Goal: Information Seeking & Learning: Learn about a topic

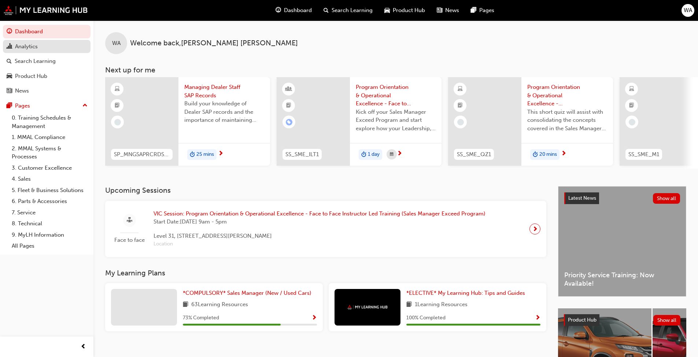
click at [32, 47] on div "Analytics" at bounding box center [26, 46] width 23 height 8
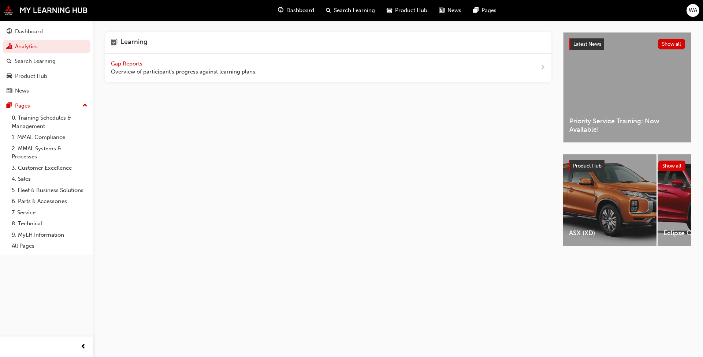
click at [128, 64] on span "Gap Reports" at bounding box center [127, 63] width 33 height 7
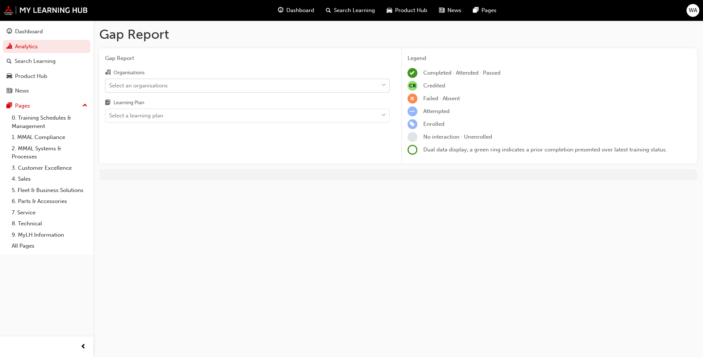
click at [194, 86] on div "Select an organisations" at bounding box center [241, 85] width 273 height 13
click at [110, 86] on input "Organisations Select an organisations" at bounding box center [109, 85] width 1 height 6
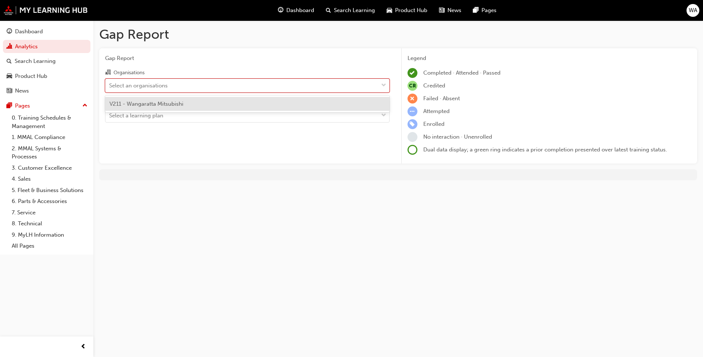
click at [181, 103] on span "V211 - Wangaratta Mitsubishi" at bounding box center [147, 104] width 74 height 7
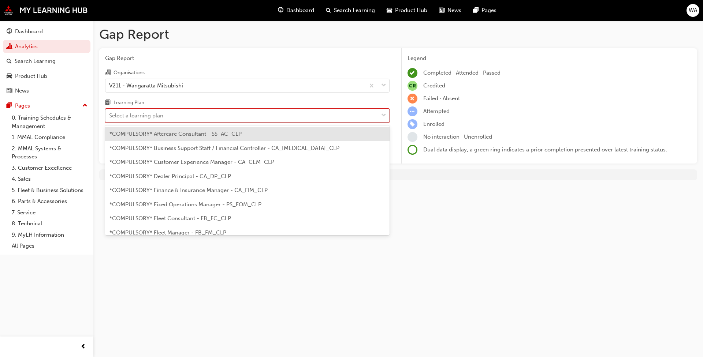
click at [179, 114] on div "Select a learning plan" at bounding box center [241, 116] width 273 height 13
click at [110, 114] on input "Learning Plan option *COMPULSORY* Aftercare Consultant - SS_AC_CLP focused, 1 o…" at bounding box center [109, 115] width 1 height 6
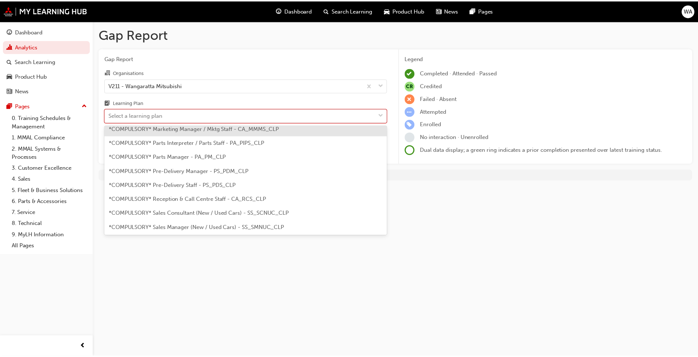
scroll to position [147, 0]
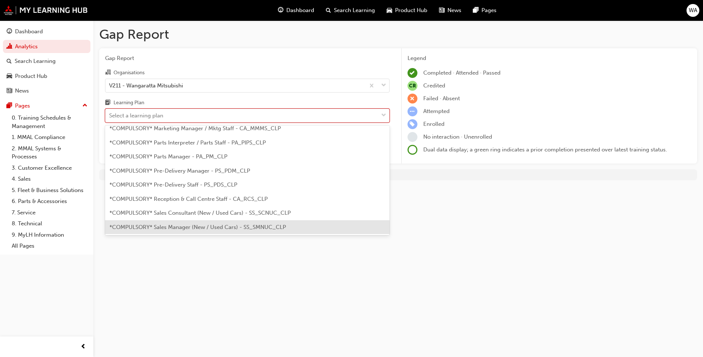
click at [221, 228] on span "*COMPULSORY* Sales Manager (New / Used Cars) - SS_SMNUC_CLP" at bounding box center [198, 227] width 177 height 7
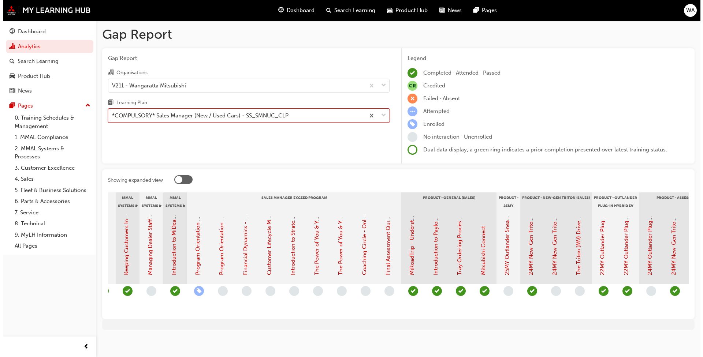
scroll to position [0, 955]
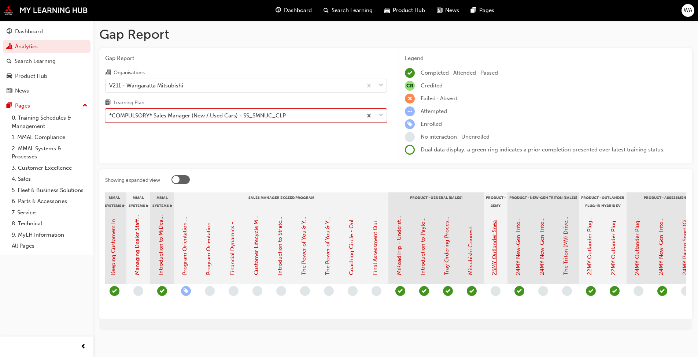
click at [366, 251] on link "25MY Outlander Sneak Peek Video" at bounding box center [494, 231] width 7 height 87
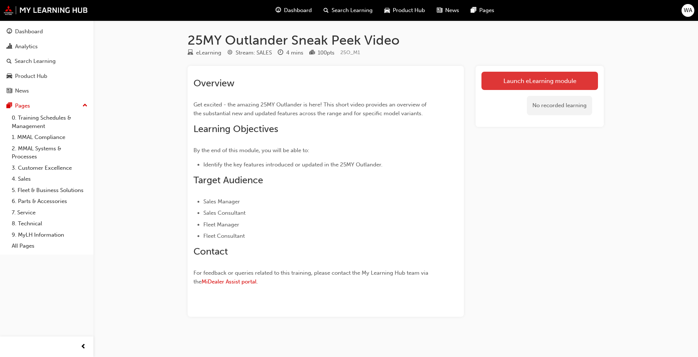
click at [366, 84] on link "Launch eLearning module" at bounding box center [539, 81] width 116 height 18
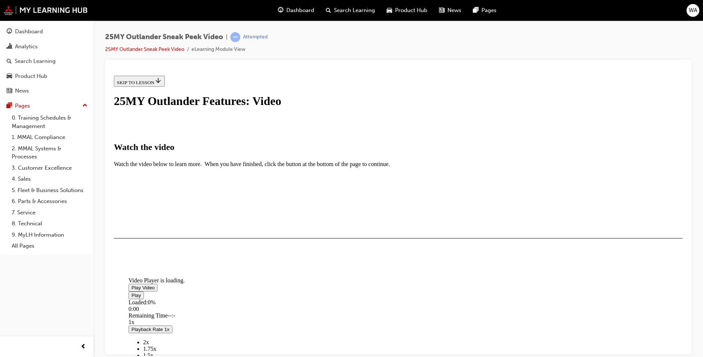
scroll to position [110, 0]
click at [131, 274] on span "Video player" at bounding box center [131, 287] width 0 height 5
drag, startPoint x: 220, startPoint y: 284, endPoint x: 247, endPoint y: 294, distance: 29.0
click at [366, 215] on figure "Video Player is loading. Play Video Play Loaded : 2.26% 1:27 0:00 Remaining Tim…" at bounding box center [399, 214] width 540 height 0
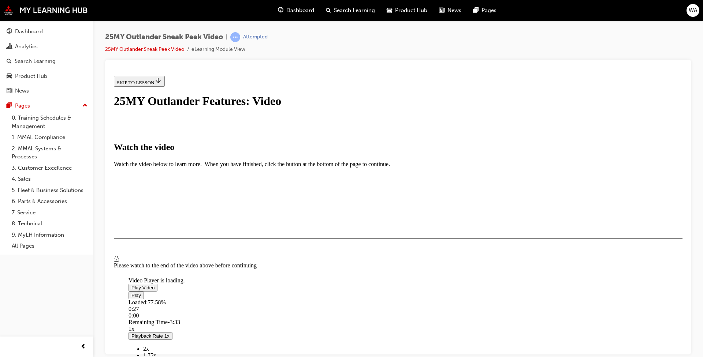
drag, startPoint x: 221, startPoint y: 287, endPoint x: 256, endPoint y: 295, distance: 36.5
click at [256, 274] on div "Loaded : 77.58% 0:27 0:00" at bounding box center [480, 309] width 703 height 20
drag, startPoint x: 223, startPoint y: 284, endPoint x: 536, endPoint y: 302, distance: 313.0
click at [366, 215] on figure "Video Player is loading. Play Video Play Loaded : 77.58% 3:31 0:03 Remaining Ti…" at bounding box center [399, 214] width 540 height 0
drag, startPoint x: 227, startPoint y: 285, endPoint x: 221, endPoint y: 285, distance: 5.9
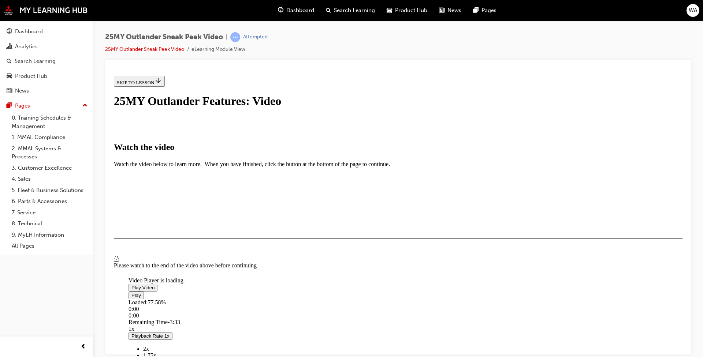
click at [129, 274] on div "0:00" at bounding box center [129, 315] width 0 height 7
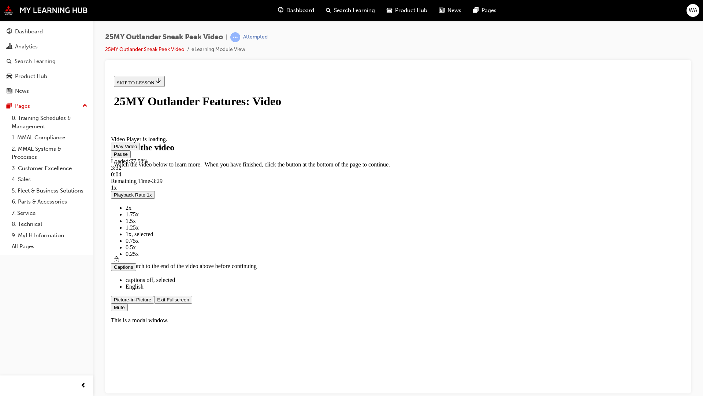
click at [157, 274] on span "Video player" at bounding box center [157, 298] width 0 height 5
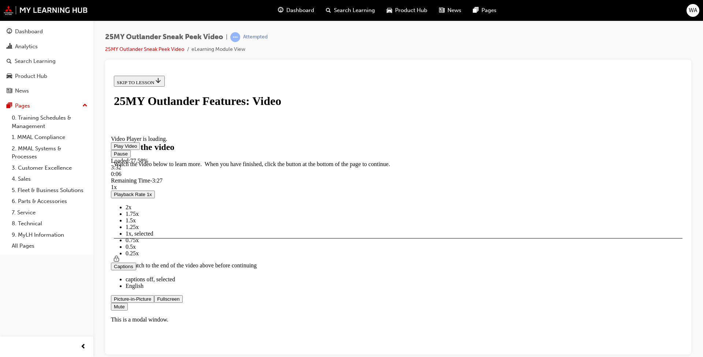
scroll to position [111, 0]
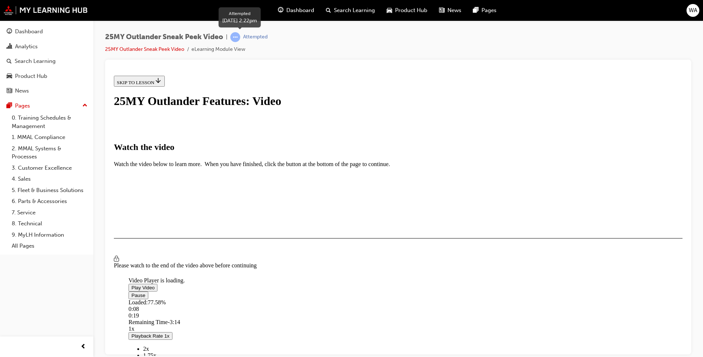
click at [237, 37] on span "learningRecordVerb_ATTEMPT-icon" at bounding box center [235, 37] width 10 height 10
click at [223, 49] on li "eLearning Module View" at bounding box center [219, 49] width 54 height 8
drag, startPoint x: 256, startPoint y: 246, endPoint x: 511, endPoint y: 256, distance: 254.4
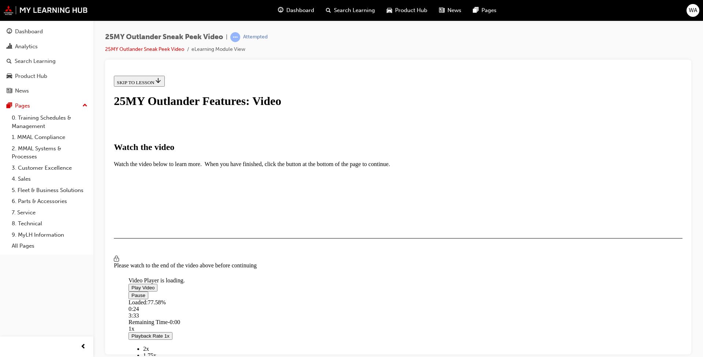
click at [252, 274] on div "Loaded : 77.58% 0:24 3:33" at bounding box center [480, 309] width 703 height 20
drag, startPoint x: 685, startPoint y: 188, endPoint x: 800, endPoint y: 197, distance: 115.7
